Goal: Task Accomplishment & Management: Use online tool/utility

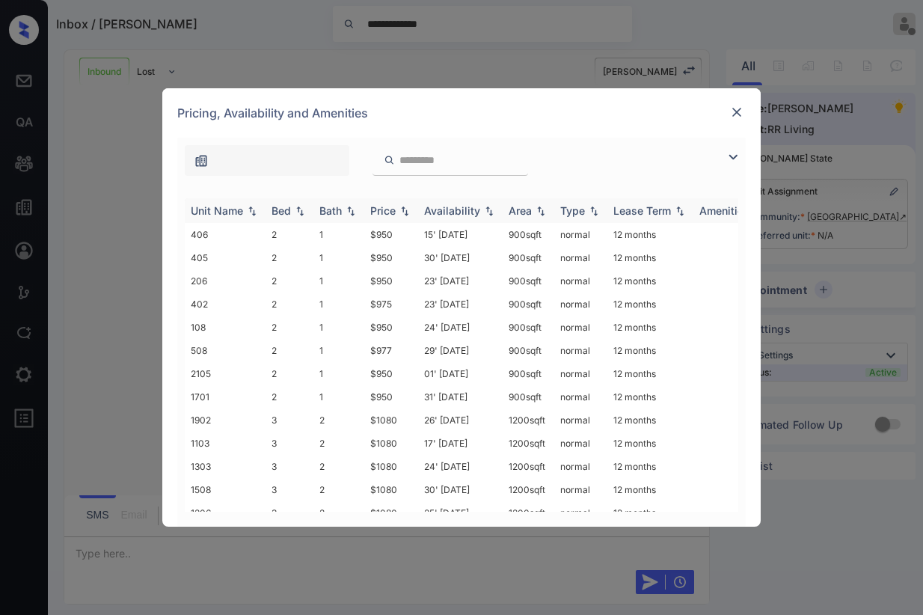
scroll to position [688, 0]
click at [300, 214] on img at bounding box center [300, 211] width 15 height 10
click at [300, 214] on img at bounding box center [300, 210] width 15 height 11
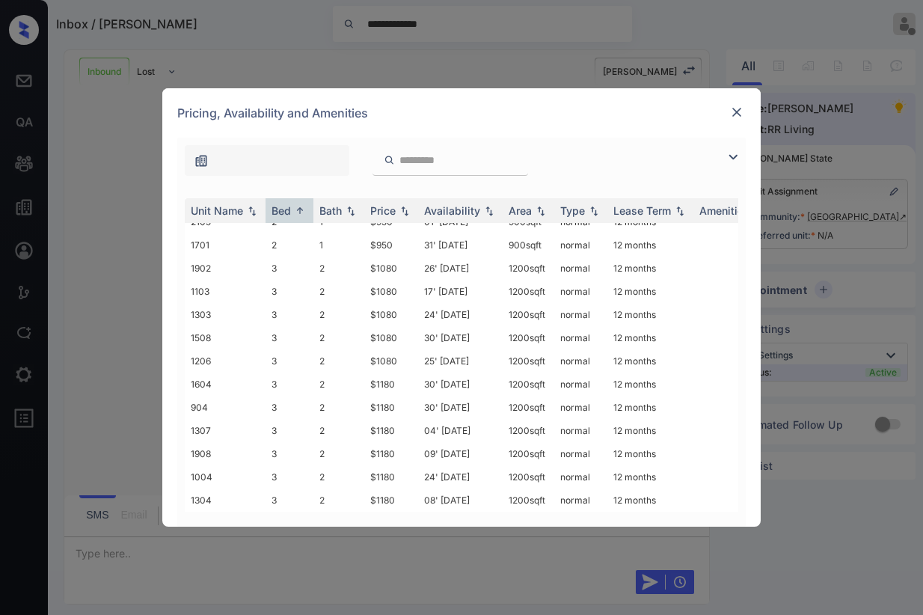
scroll to position [13, 0]
click at [741, 115] on img at bounding box center [737, 112] width 15 height 15
